Goal: Find contact information: Find contact information

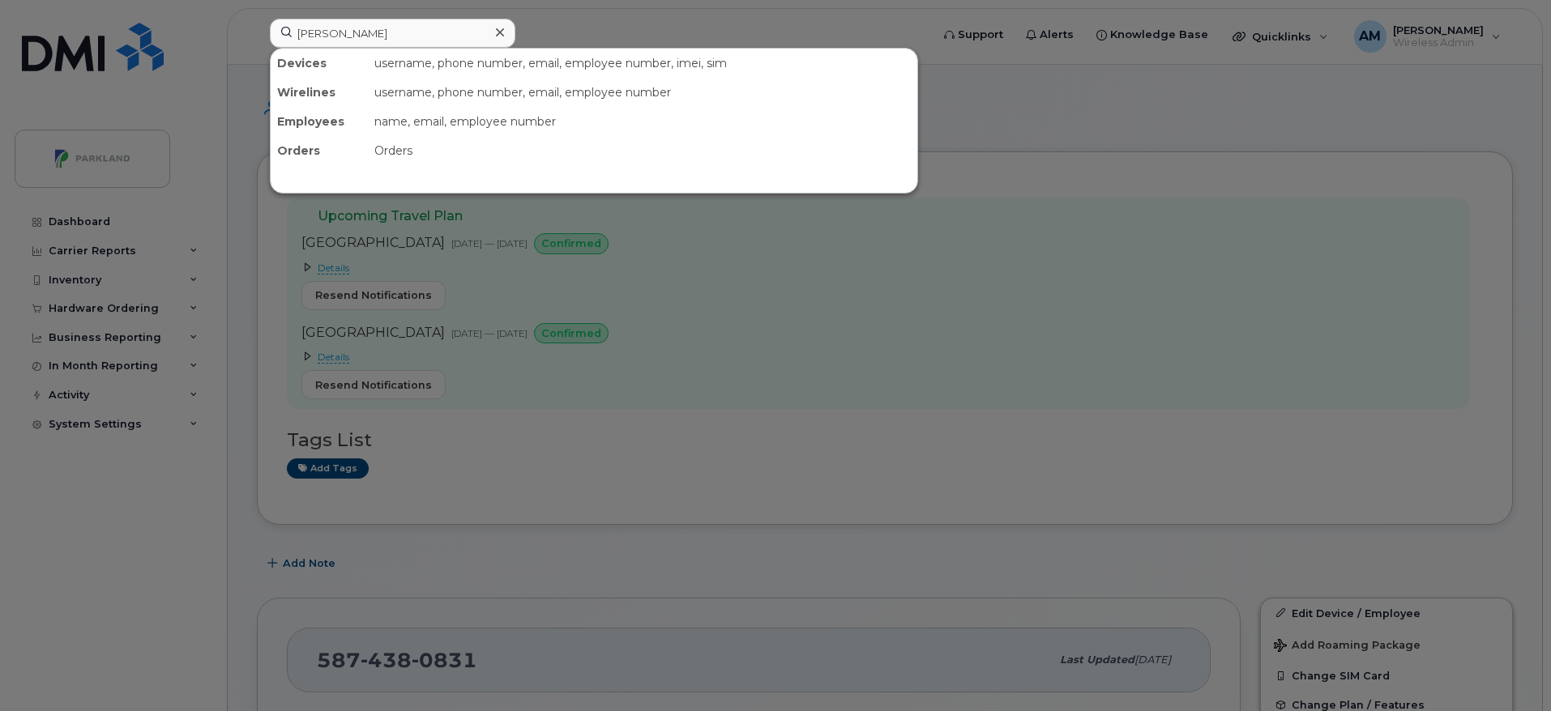
type input "[PERSON_NAME]"
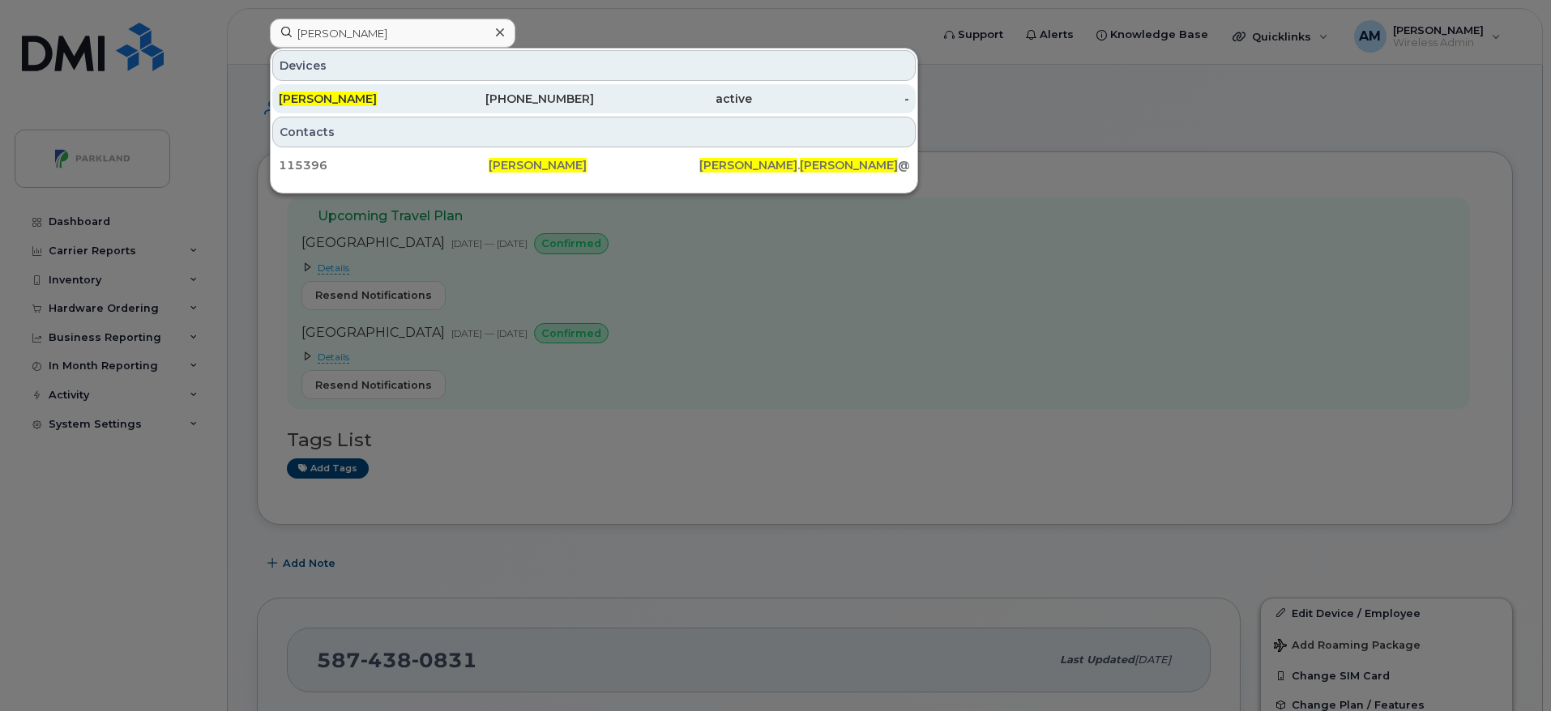
click at [437, 109] on div "[PERSON_NAME]" at bounding box center [516, 98] width 158 height 29
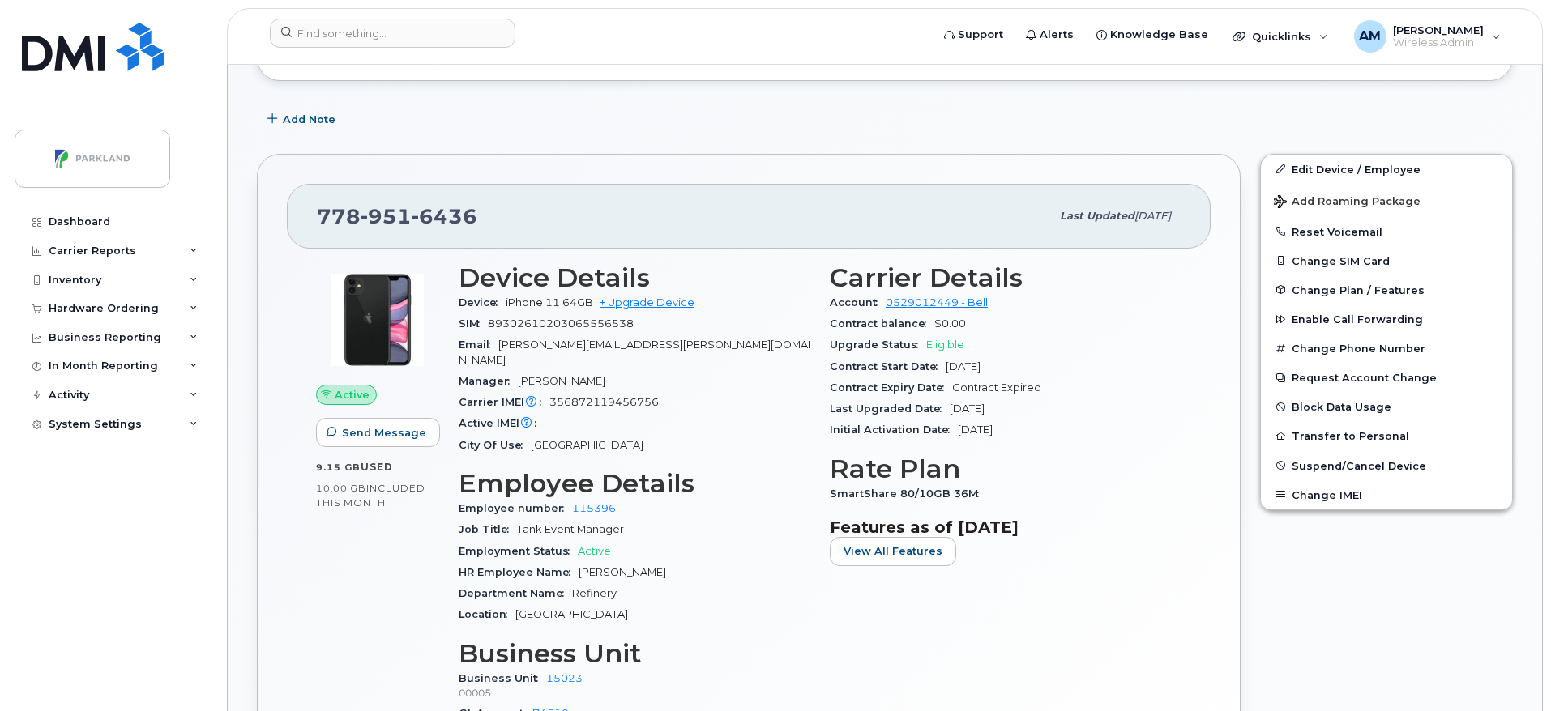
scroll to position [532, 0]
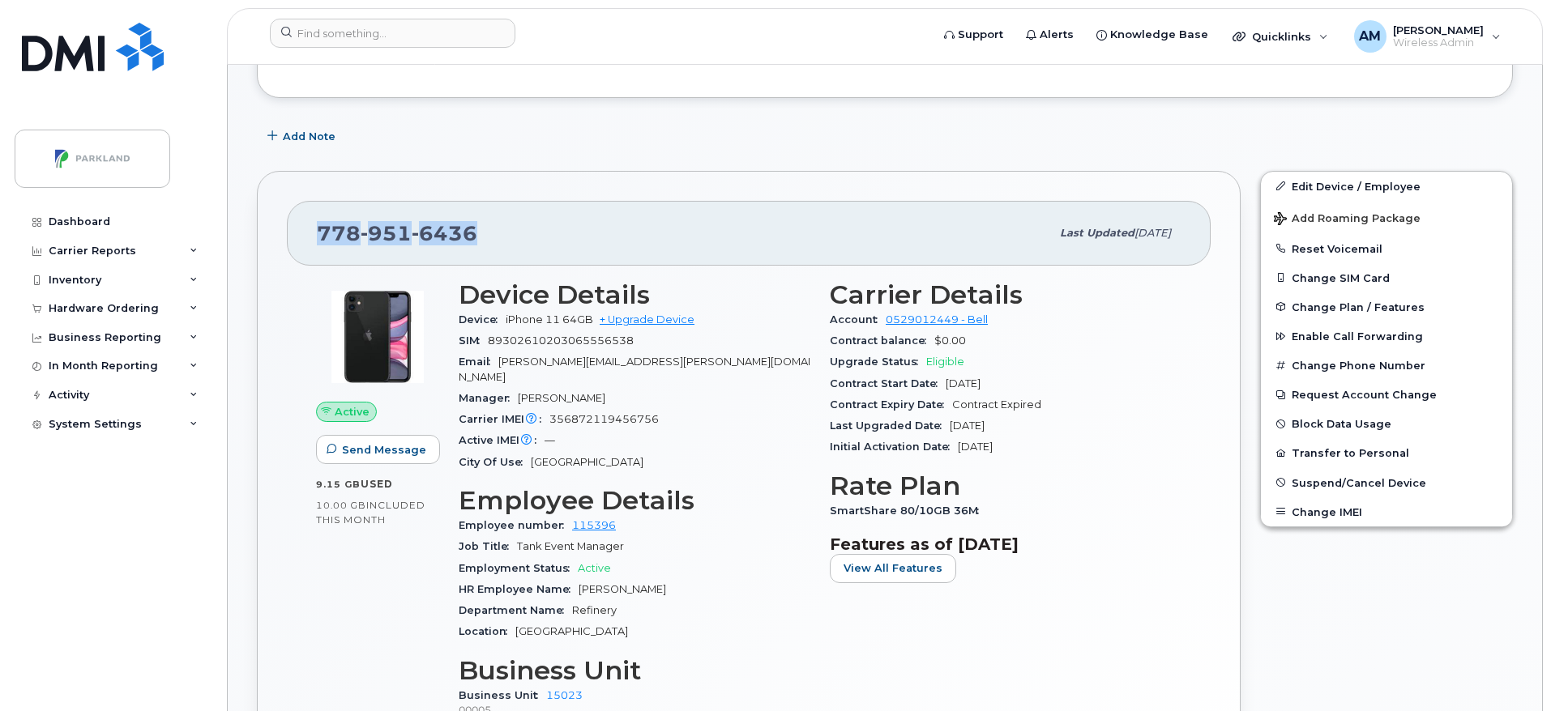
drag, startPoint x: 312, startPoint y: 226, endPoint x: 528, endPoint y: 254, distance: 218.1
click at [528, 254] on div "778 951 6436 Last updated Jan 15, 2025" at bounding box center [749, 233] width 924 height 65
copy span "778 951 6436"
